Goal: Task Accomplishment & Management: Complete application form

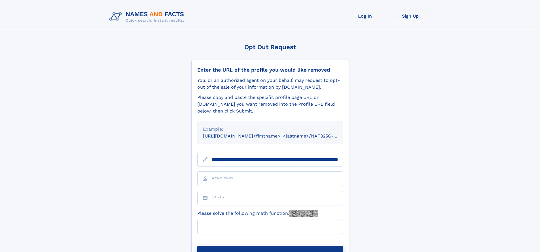
scroll to position [0, 61]
type input "**********"
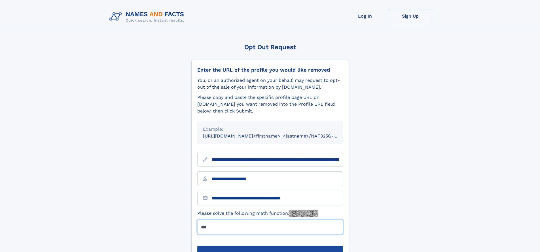
type input "***"
click at [270, 245] on button "Submit Opt Out Request" at bounding box center [270, 254] width 146 height 18
